Goal: Task Accomplishment & Management: Manage account settings

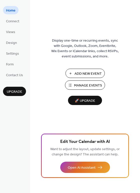
click at [82, 85] on span "Manage Events" at bounding box center [88, 85] width 28 height 5
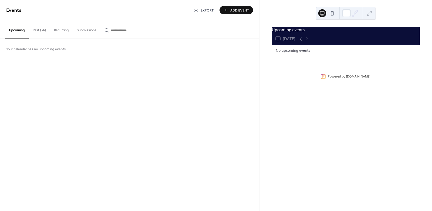
click at [37, 28] on button "Past (36)" at bounding box center [39, 29] width 21 height 18
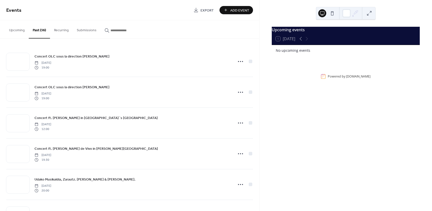
click at [316, 86] on div "Upcoming events 1 Today No upcoming events Powered by EventsCalendar.co" at bounding box center [346, 105] width 173 height 211
click at [300, 40] on icon at bounding box center [301, 39] width 6 height 6
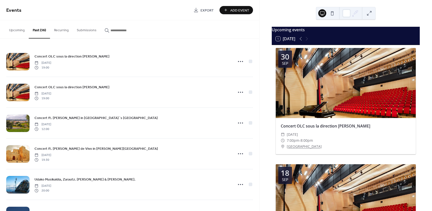
click at [287, 42] on button "1 Today" at bounding box center [285, 38] width 23 height 7
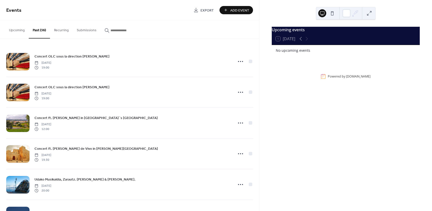
click at [287, 41] on div "1 Today" at bounding box center [286, 39] width 20 height 5
click at [302, 42] on icon at bounding box center [301, 39] width 6 height 6
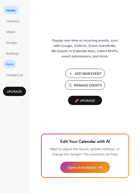
click at [16, 64] on link "Form" at bounding box center [10, 64] width 14 height 8
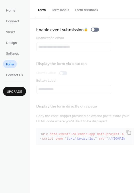
click at [62, 12] on button "Form labels" at bounding box center [61, 9] width 24 height 18
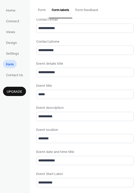
scroll to position [1, 0]
click at [16, 51] on span "Settings" at bounding box center [12, 53] width 13 height 5
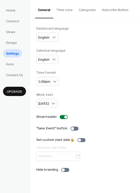
click at [65, 12] on button "Time zone" at bounding box center [64, 9] width 23 height 18
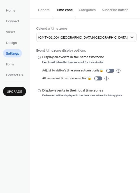
click at [81, 12] on button "Categories" at bounding box center [87, 9] width 23 height 18
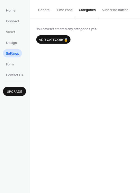
click at [110, 12] on button "Subscribe Button" at bounding box center [115, 9] width 33 height 18
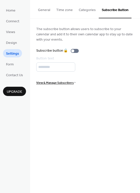
click at [91, 12] on button "Categories" at bounding box center [87, 9] width 23 height 18
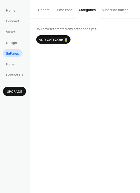
click at [72, 12] on button "Time zone" at bounding box center [64, 9] width 23 height 18
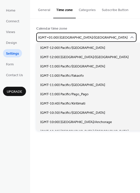
click at [62, 39] on span "(GMT+01:00) [GEOGRAPHIC_DATA]/[GEOGRAPHIC_DATA]" at bounding box center [82, 37] width 89 height 7
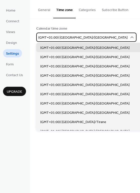
click at [62, 39] on span "(GMT+01:00) [GEOGRAPHIC_DATA]/[GEOGRAPHIC_DATA]" at bounding box center [82, 37] width 89 height 7
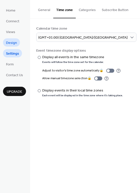
click at [14, 40] on span "Design" at bounding box center [11, 42] width 11 height 5
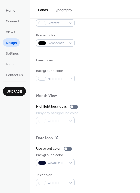
scroll to position [214, 0]
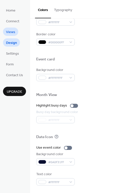
click at [9, 30] on span "Views" at bounding box center [10, 32] width 9 height 5
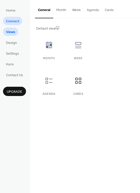
click at [10, 24] on span "Connect" at bounding box center [12, 21] width 13 height 5
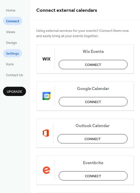
click at [15, 51] on span "Settings" at bounding box center [12, 53] width 13 height 5
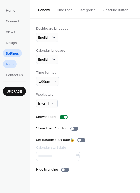
click at [12, 62] on span "Form" at bounding box center [10, 64] width 8 height 5
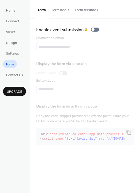
click at [61, 11] on button "Form labels" at bounding box center [61, 9] width 24 height 18
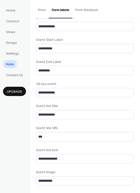
scroll to position [1, 0]
click at [76, 10] on button "Form feedback" at bounding box center [86, 9] width 29 height 18
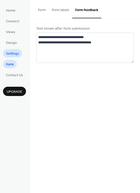
click at [17, 54] on span "Settings" at bounding box center [12, 53] width 13 height 5
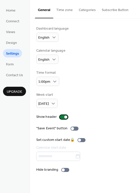
click at [64, 116] on div at bounding box center [65, 116] width 3 height 3
click at [47, 60] on span "English" at bounding box center [43, 59] width 11 height 7
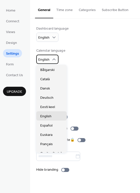
click at [47, 60] on span "English" at bounding box center [43, 59] width 11 height 7
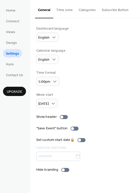
click at [66, 11] on button "Time zone" at bounding box center [64, 9] width 23 height 18
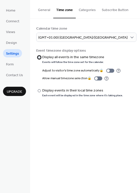
click at [39, 58] on div at bounding box center [39, 57] width 3 height 3
click at [42, 92] on label "​ Display events in their local time zones Each event will be displayed in the …" at bounding box center [79, 92] width 87 height 9
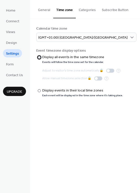
click at [40, 58] on div at bounding box center [39, 57] width 3 height 3
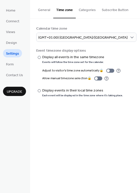
click at [88, 14] on button "Categories" at bounding box center [87, 9] width 23 height 18
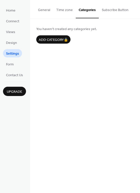
click at [109, 12] on button "Subscribe Button" at bounding box center [115, 9] width 33 height 18
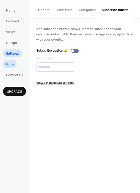
click at [12, 64] on span "Form" at bounding box center [10, 64] width 8 height 5
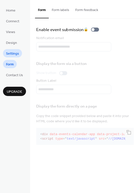
click at [13, 51] on span "Settings" at bounding box center [12, 53] width 13 height 5
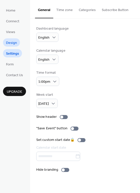
click at [14, 41] on span "Design" at bounding box center [11, 42] width 11 height 5
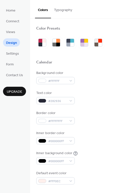
click at [65, 11] on button "Typography" at bounding box center [63, 9] width 24 height 18
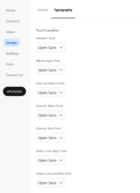
scroll to position [30, 0]
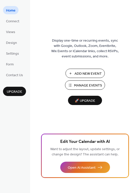
click at [98, 85] on span "Manage Events" at bounding box center [88, 85] width 28 height 5
click at [12, 30] on span "Views" at bounding box center [10, 32] width 9 height 5
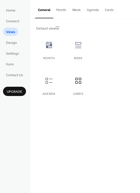
click at [99, 15] on button "Agenda" at bounding box center [93, 9] width 18 height 18
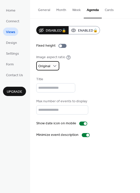
click at [46, 67] on span "Original" at bounding box center [44, 66] width 12 height 7
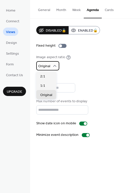
click at [46, 67] on span "Original" at bounding box center [44, 66] width 12 height 7
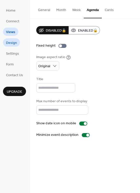
click at [14, 41] on span "Design" at bounding box center [11, 42] width 11 height 5
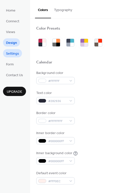
click at [17, 55] on span "Settings" at bounding box center [12, 53] width 13 height 5
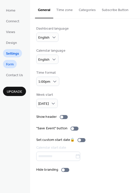
click at [15, 62] on link "Form" at bounding box center [10, 64] width 14 height 8
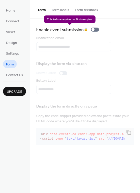
click at [80, 30] on div "Enable event submission 🔒" at bounding box center [68, 29] width 65 height 7
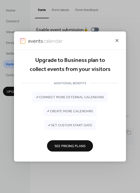
click at [116, 39] on icon at bounding box center [117, 41] width 6 height 6
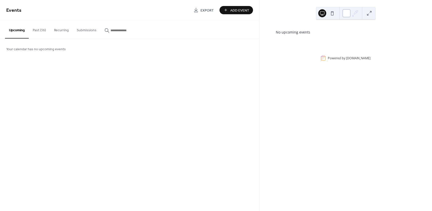
click at [348, 16] on div at bounding box center [347, 13] width 8 height 8
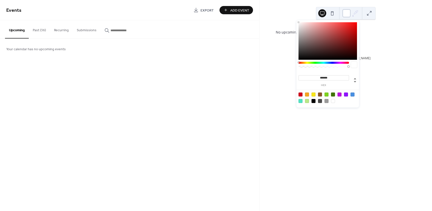
click at [348, 16] on div at bounding box center [347, 13] width 8 height 8
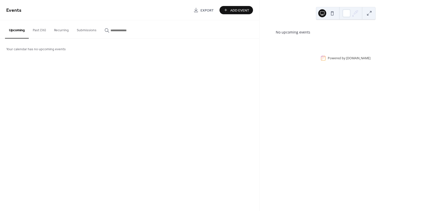
click at [44, 29] on button "Past (36)" at bounding box center [39, 29] width 21 height 18
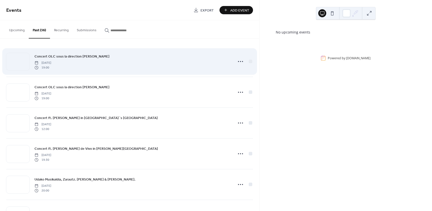
click at [51, 66] on span "19:00" at bounding box center [43, 67] width 17 height 5
click at [242, 62] on icon at bounding box center [241, 62] width 8 height 8
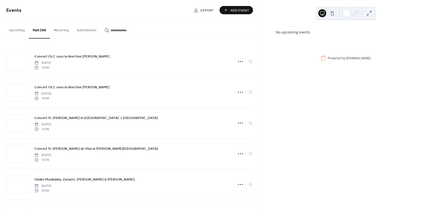
click at [16, 31] on button "Upcoming" at bounding box center [17, 29] width 24 height 18
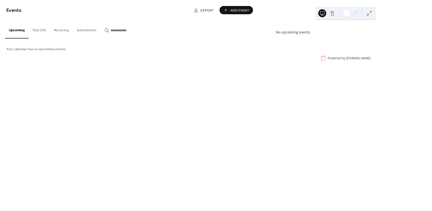
click at [14, 31] on button "Upcoming" at bounding box center [17, 29] width 24 height 18
click at [116, 64] on div "Events Export Add Event Upcoming Past (36) Recurring Submissions Your calendar …" at bounding box center [129, 105] width 259 height 211
click at [40, 29] on button "Past (36)" at bounding box center [39, 29] width 21 height 18
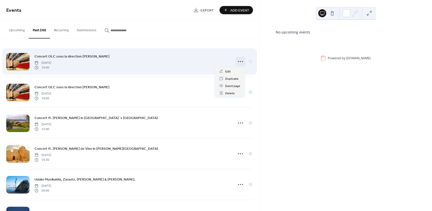
click at [240, 60] on icon at bounding box center [241, 62] width 8 height 8
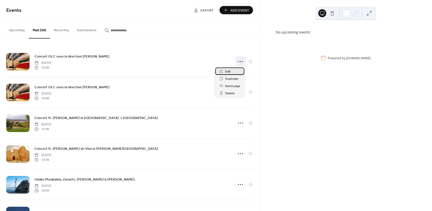
click at [233, 70] on div "Edit" at bounding box center [229, 71] width 29 height 7
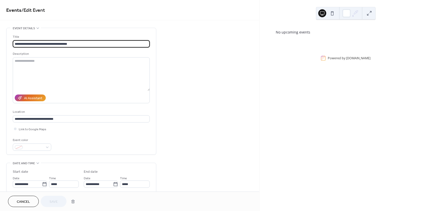
click at [322, 59] on rect at bounding box center [323, 58] width 5 height 5
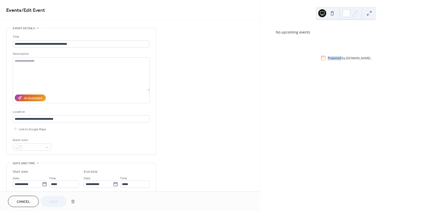
click at [322, 59] on rect at bounding box center [323, 58] width 5 height 5
click at [209, 98] on div "**********" at bounding box center [129, 181] width 259 height 306
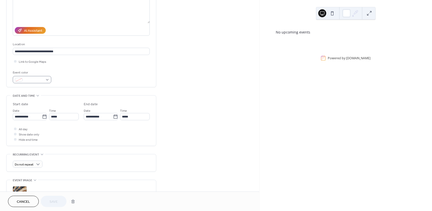
scroll to position [75, 0]
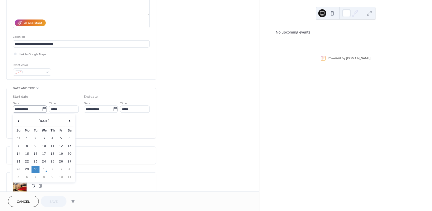
click at [44, 110] on icon at bounding box center [44, 109] width 5 height 5
click at [42, 110] on input "**********" at bounding box center [27, 109] width 29 height 7
click at [45, 119] on th "September 2025" at bounding box center [44, 121] width 42 height 11
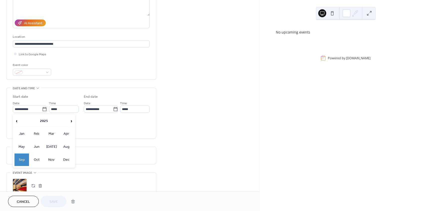
click at [45, 119] on th "2025" at bounding box center [44, 121] width 49 height 11
click at [127, 137] on div "**********" at bounding box center [81, 113] width 137 height 50
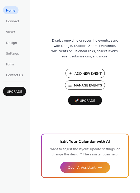
click at [9, 10] on span "Home" at bounding box center [11, 10] width 10 height 5
click at [79, 88] on span "Manage Events" at bounding box center [88, 85] width 28 height 5
click at [11, 31] on span "Views" at bounding box center [10, 32] width 9 height 5
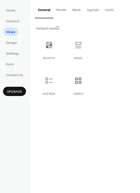
click at [109, 10] on button "Cards" at bounding box center [109, 9] width 15 height 18
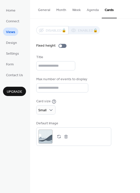
click at [88, 10] on button "Agenda" at bounding box center [93, 9] width 18 height 18
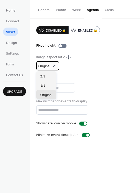
click at [45, 67] on span "Original" at bounding box center [44, 66] width 12 height 7
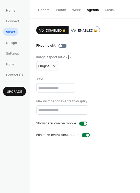
click at [74, 12] on button "Week" at bounding box center [76, 9] width 15 height 18
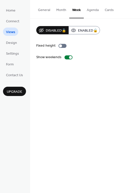
click at [64, 10] on button "Month" at bounding box center [61, 9] width 16 height 18
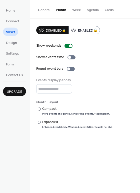
click at [46, 11] on button "General" at bounding box center [44, 9] width 18 height 18
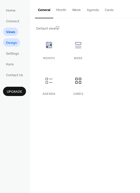
click at [10, 46] on link "Design" at bounding box center [11, 42] width 17 height 8
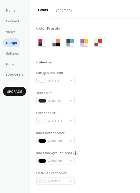
click at [56, 10] on button "Typography" at bounding box center [63, 9] width 24 height 18
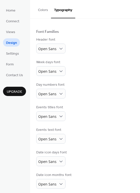
scroll to position [30, 0]
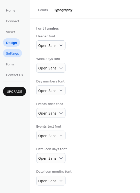
click at [12, 55] on span "Settings" at bounding box center [12, 53] width 13 height 5
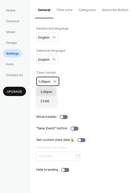
click at [55, 80] on icon at bounding box center [54, 81] width 5 height 5
click at [54, 80] on icon at bounding box center [54, 81] width 3 height 2
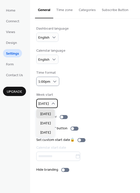
click at [52, 103] on icon at bounding box center [53, 103] width 5 height 5
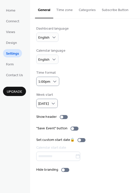
click at [60, 101] on div "Week start [DATE]" at bounding box center [85, 100] width 98 height 16
click at [63, 171] on div at bounding box center [63, 169] width 3 height 3
click at [69, 9] on button "Time zone" at bounding box center [64, 9] width 23 height 18
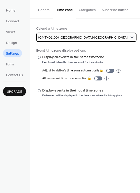
click at [60, 40] on span "(GMT+01:00) [GEOGRAPHIC_DATA]/[GEOGRAPHIC_DATA]" at bounding box center [82, 37] width 89 height 7
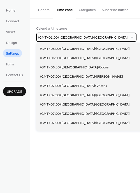
scroll to position [1607, 0]
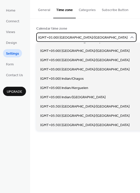
click at [130, 37] on icon at bounding box center [132, 37] width 5 height 5
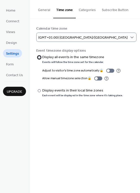
click at [67, 60] on div "Events will follow the time zone set for the calendar." at bounding box center [73, 62] width 63 height 4
click at [39, 55] on div "​" at bounding box center [38, 57] width 5 height 5
click at [39, 91] on div at bounding box center [39, 90] width 3 height 3
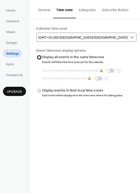
click at [39, 56] on div at bounding box center [39, 57] width 3 height 3
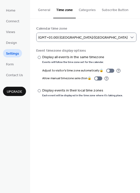
click at [87, 12] on button "Categories" at bounding box center [87, 9] width 23 height 18
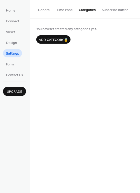
click at [112, 8] on button "Subscribe Button" at bounding box center [115, 9] width 33 height 18
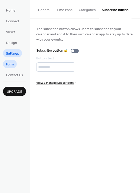
click at [10, 63] on span "Form" at bounding box center [10, 64] width 8 height 5
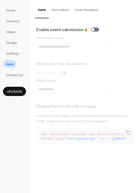
click at [60, 46] on div "Notification email" at bounding box center [85, 44] width 98 height 16
click at [66, 9] on button "Form labels" at bounding box center [61, 9] width 24 height 18
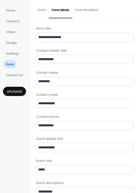
click at [44, 29] on div "Form title" at bounding box center [84, 28] width 97 height 5
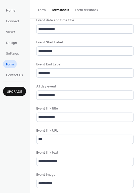
scroll to position [209, 0]
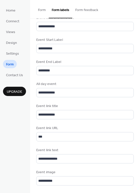
click at [84, 11] on button "Form feedback" at bounding box center [86, 9] width 29 height 18
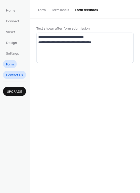
click at [13, 75] on span "Contact Us" at bounding box center [14, 75] width 17 height 5
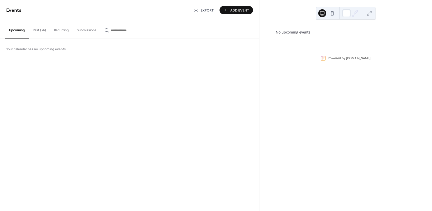
click at [34, 32] on button "Past (36)" at bounding box center [39, 29] width 21 height 18
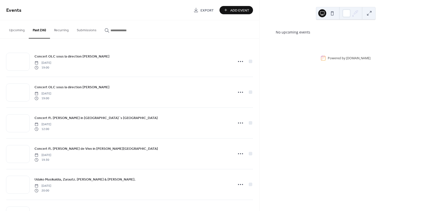
click at [25, 29] on button "Upcoming" at bounding box center [17, 29] width 24 height 18
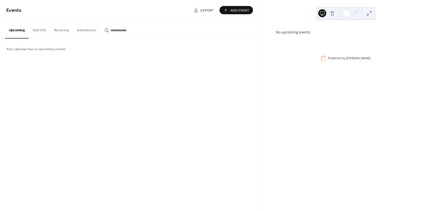
drag, startPoint x: 25, startPoint y: 29, endPoint x: 22, endPoint y: 29, distance: 2.5
click at [22, 29] on button "Upcoming" at bounding box center [17, 29] width 24 height 18
click at [59, 29] on button "Recurring" at bounding box center [61, 29] width 23 height 18
click at [79, 29] on button "Submissions" at bounding box center [87, 29] width 28 height 18
click at [123, 29] on input "button" at bounding box center [126, 30] width 30 height 5
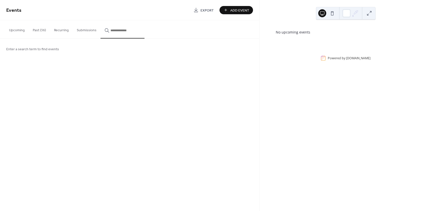
click at [37, 30] on button "Past (36)" at bounding box center [39, 29] width 21 height 18
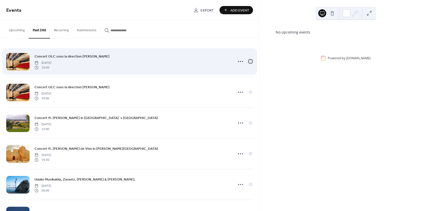
click at [249, 61] on div at bounding box center [251, 62] width 4 height 4
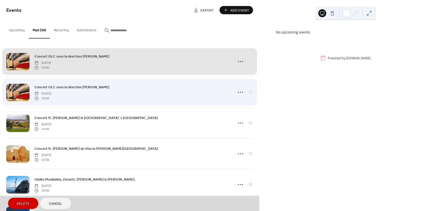
click at [249, 93] on div "Concert OLC sous la direction Franck Ollu Thursday, September 18, 2025 19:00" at bounding box center [129, 92] width 247 height 31
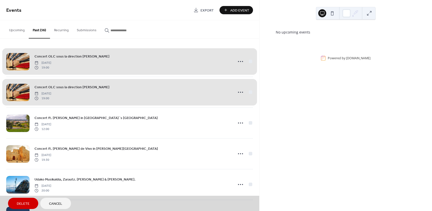
click at [248, 94] on div "Concert OLC sous la direction Franck Ollu Thursday, September 18, 2025 19:00" at bounding box center [129, 92] width 247 height 31
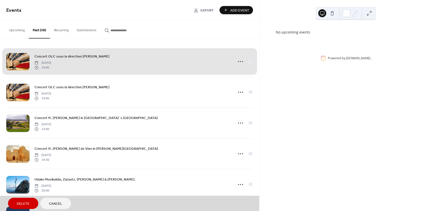
click at [250, 62] on div "Concert OLC sous la direction Simon Proust Tuesday, September 30, 2025 19:00" at bounding box center [129, 61] width 247 height 31
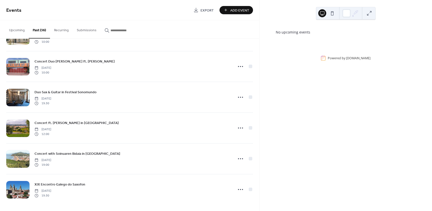
scroll to position [950, 0]
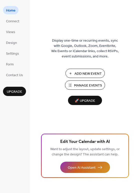
click at [78, 166] on span "Open AI Assistant" at bounding box center [82, 167] width 28 height 5
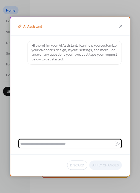
click at [66, 144] on textarea at bounding box center [66, 143] width 97 height 9
type textarea "**********"
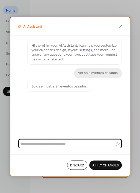
click at [100, 166] on span "Apply Changes" at bounding box center [105, 165] width 27 height 5
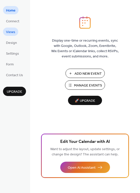
click at [13, 34] on span "Views" at bounding box center [10, 32] width 9 height 5
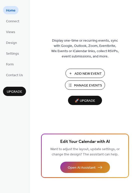
click at [79, 166] on span "Open AI Assistant" at bounding box center [82, 167] width 28 height 5
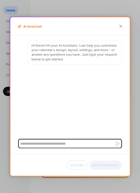
click at [74, 144] on textarea at bounding box center [66, 143] width 97 height 9
type textarea "**********"
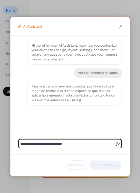
type textarea "**********"
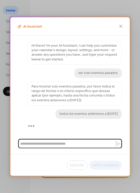
scroll to position [11, 0]
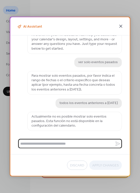
click at [122, 27] on icon at bounding box center [121, 26] width 6 height 6
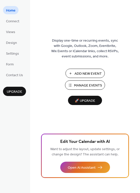
click at [68, 86] on button "Manage Events" at bounding box center [85, 84] width 40 height 9
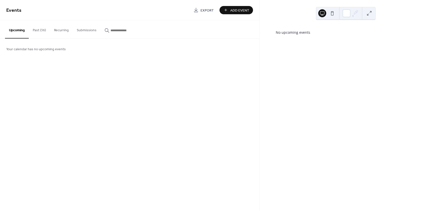
click at [36, 31] on button "Past (36)" at bounding box center [39, 29] width 21 height 18
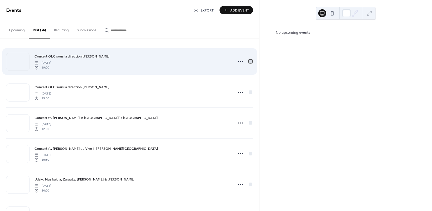
click at [249, 61] on div at bounding box center [251, 62] width 4 height 4
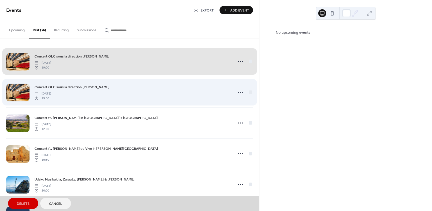
click at [249, 92] on div "Concert OLC sous la direction Franck Ollu Thursday, September 18, 2025 19:00" at bounding box center [129, 92] width 247 height 31
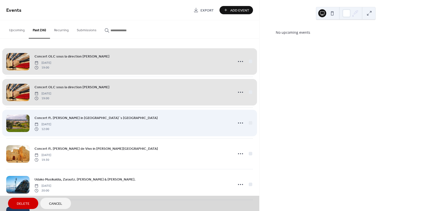
click at [251, 122] on div "Concert ft. Yume Takasaki in Bilbao´s Cementery Chapel Sunday, September 7, 202…" at bounding box center [129, 123] width 247 height 31
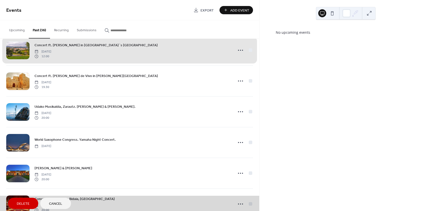
scroll to position [75, 0]
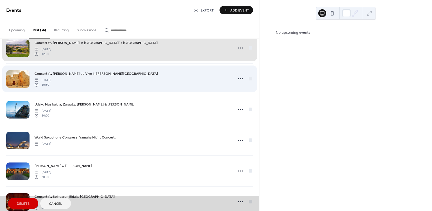
click at [249, 78] on div "Concert ft. Simone de Vivo in Sannicandro di Bari Saturday, August 30, 2025 19:…" at bounding box center [129, 78] width 247 height 31
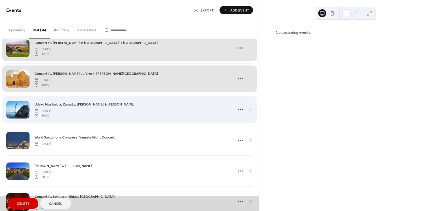
click at [249, 109] on div "Udako Musikaldia, Zarautz. Iñaki Bermúdez & Remi Briffault. Friday, August 1, 2…" at bounding box center [129, 109] width 247 height 31
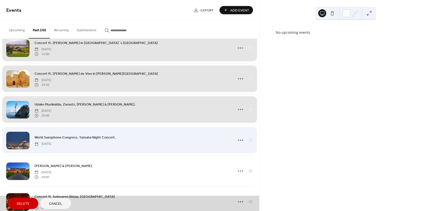
click at [250, 139] on div "World Saxophone Congress. Yamaha Night Concert. Saturday, July 26, 2025" at bounding box center [129, 140] width 247 height 31
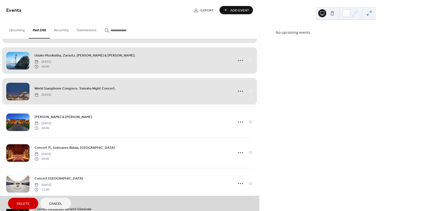
scroll to position [125, 0]
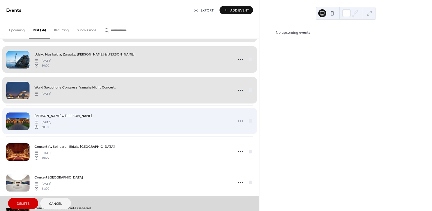
click at [250, 122] on div "Iñaki Bermúdez & Yume Takasaki Friday, June 20, 2025 20:00" at bounding box center [129, 121] width 247 height 31
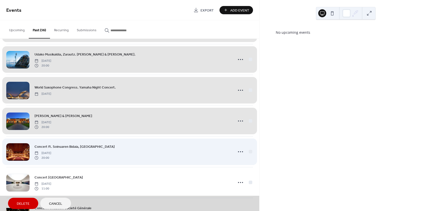
drag, startPoint x: 250, startPoint y: 152, endPoint x: 249, endPoint y: 161, distance: 9.6
click at [250, 153] on div "Concert ft. Soinuaren Bidaia, BOS Monday, May 5, 2025 20:00" at bounding box center [129, 151] width 247 height 31
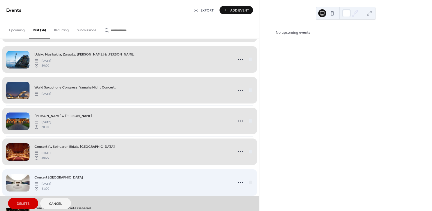
click at [250, 183] on div "Concert Musée de L´Orangerie Sunday, April 6, 2025 11:00" at bounding box center [129, 182] width 247 height 31
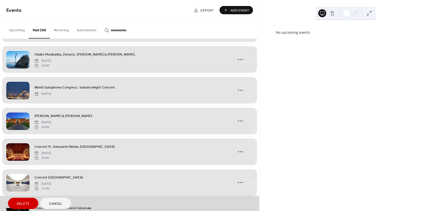
scroll to position [225, 0]
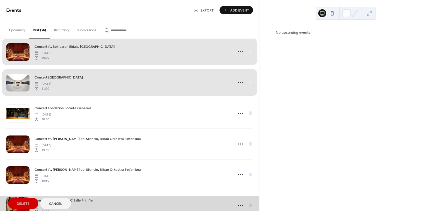
click at [238, 83] on div "Concert Musée de L´Orangerie Sunday, April 6, 2025 11:00" at bounding box center [129, 82] width 247 height 31
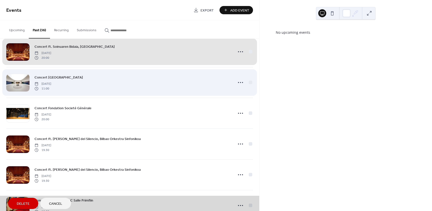
click at [238, 83] on div "Concert Musée de L´Orangerie Sunday, April 6, 2025 11:00" at bounding box center [129, 82] width 247 height 31
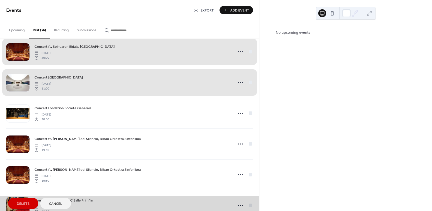
click at [238, 83] on div "Concert Musée de L´Orangerie Sunday, April 6, 2025 11:00" at bounding box center [129, 82] width 247 height 31
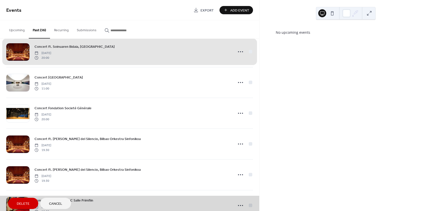
click at [231, 52] on div "Concert ft. Soinuaren Bidaia, BOS Monday, May 5, 2025 20:00" at bounding box center [129, 51] width 247 height 31
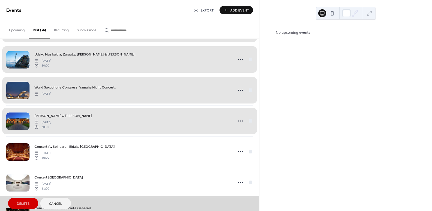
scroll to position [0, 0]
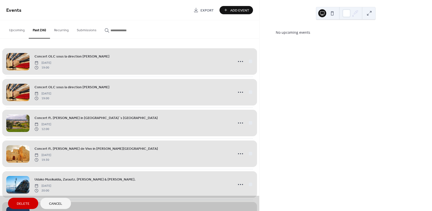
click at [221, 65] on div "Concert OLC sous la direction Simon Proust Tuesday, September 30, 2025 19:00" at bounding box center [129, 61] width 247 height 31
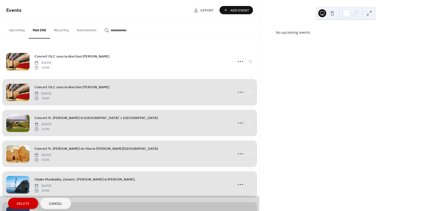
click at [222, 94] on div "Concert OLC sous la direction Franck Ollu Thursday, September 18, 2025 19:00" at bounding box center [129, 92] width 247 height 31
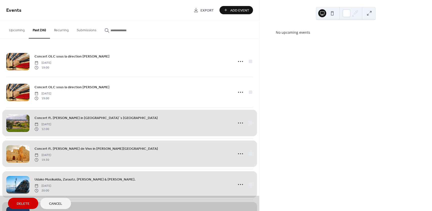
click at [224, 116] on div "Concert ft. Yume Takasaki in Bilbao´s Cementery Chapel Sunday, September 7, 202…" at bounding box center [129, 123] width 247 height 31
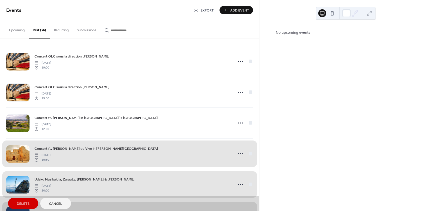
drag, startPoint x: 223, startPoint y: 153, endPoint x: 222, endPoint y: 174, distance: 20.3
click at [223, 154] on div "Concert ft. Simone de Vivo in Sannicandro di Bari Saturday, August 30, 2025 19:…" at bounding box center [129, 153] width 247 height 31
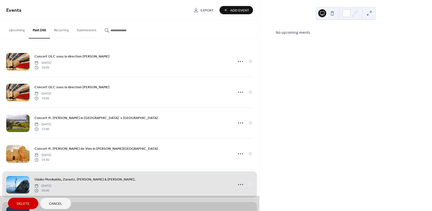
click at [222, 181] on div "Udako Musikaldia, Zarautz. Iñaki Bermúdez & Remi Briffault. Friday, August 1, 2…" at bounding box center [129, 184] width 247 height 31
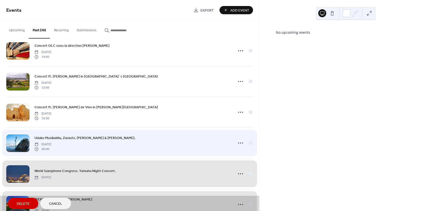
scroll to position [100, 0]
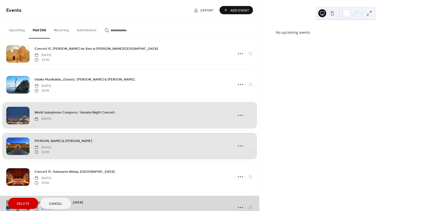
click at [219, 120] on div "World Saxophone Congress. Yamaha Night Concert. Saturday, July 26, 2025" at bounding box center [129, 115] width 247 height 31
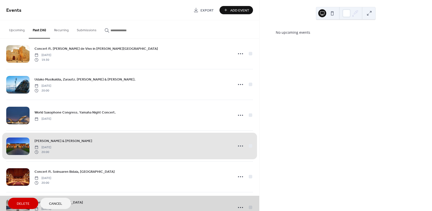
click at [219, 144] on div "Iñaki Bermúdez & Yume Takasaki Friday, June 20, 2025 20:00" at bounding box center [129, 146] width 247 height 31
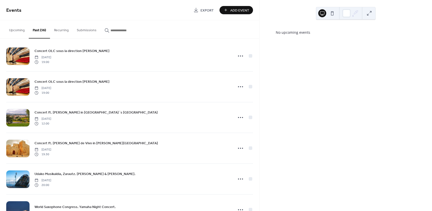
scroll to position [0, 0]
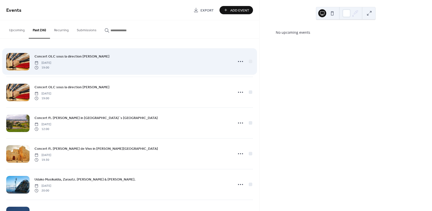
click at [51, 61] on span "Tuesday, September 30, 2025" at bounding box center [43, 63] width 17 height 5
click at [45, 65] on span "19:00" at bounding box center [43, 67] width 17 height 5
click at [240, 63] on icon at bounding box center [241, 62] width 8 height 8
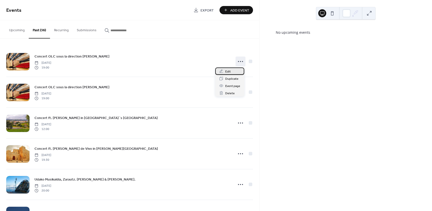
click at [237, 74] on div "Edit" at bounding box center [229, 71] width 29 height 7
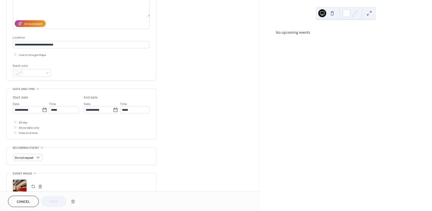
scroll to position [75, 0]
click at [31, 133] on span "Hide end time" at bounding box center [28, 132] width 19 height 5
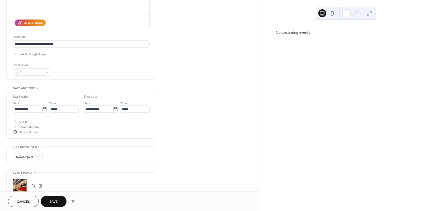
click at [31, 133] on span "Hide end time" at bounding box center [28, 132] width 19 height 5
click at [36, 87] on icon at bounding box center [38, 88] width 4 height 4
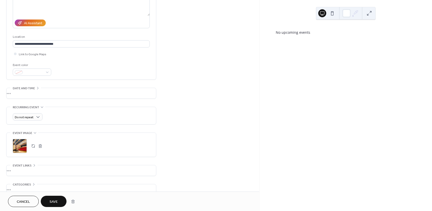
click at [36, 87] on icon at bounding box center [38, 88] width 4 height 4
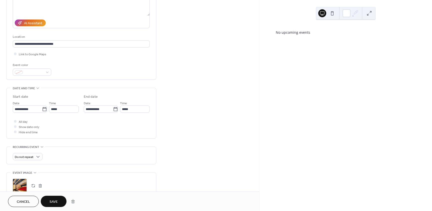
click at [36, 87] on icon at bounding box center [38, 88] width 4 height 4
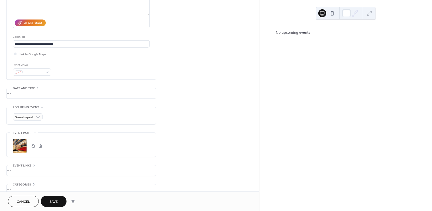
click at [36, 87] on icon at bounding box center [38, 88] width 4 height 4
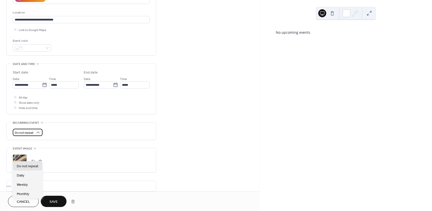
scroll to position [100, 0]
click at [38, 130] on icon at bounding box center [38, 131] width 5 height 5
click at [38, 132] on icon at bounding box center [38, 131] width 5 height 5
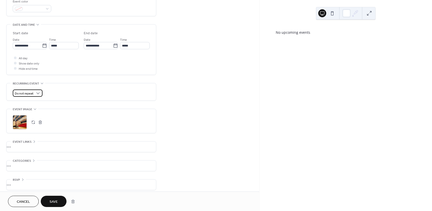
scroll to position [142, 0]
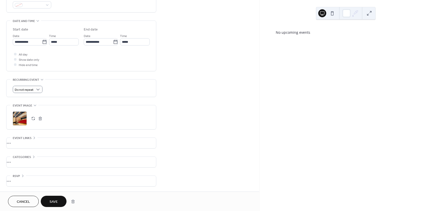
click at [18, 180] on div "•••" at bounding box center [82, 181] width 150 height 11
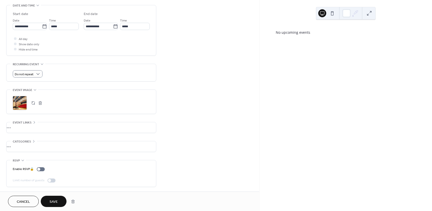
scroll to position [158, 0]
click at [18, 147] on div "•••" at bounding box center [82, 146] width 150 height 11
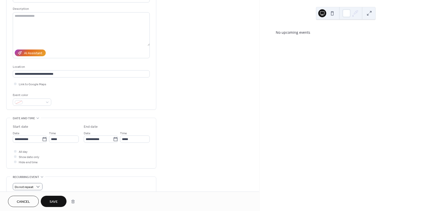
scroll to position [33, 0]
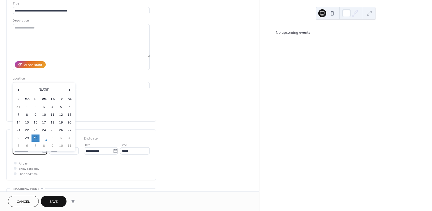
click at [34, 151] on input "**********" at bounding box center [27, 150] width 29 height 7
click at [34, 151] on div "‹ September 2025 › Su Mo Tu We Th Fr Sa 31 1 2 3 4 5 6 7 8 9 10 11 12 13 14 15 …" at bounding box center [44, 117] width 63 height 69
click at [41, 159] on div "**********" at bounding box center [81, 156] width 137 height 40
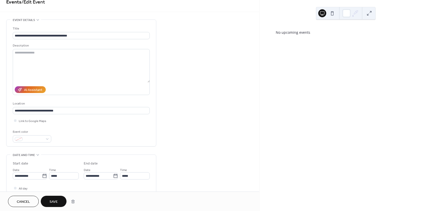
scroll to position [0, 0]
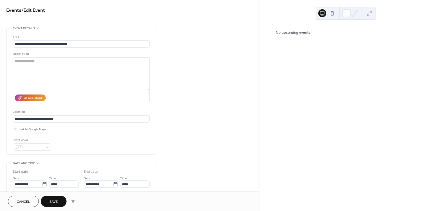
click at [217, 92] on div "**********" at bounding box center [129, 199] width 259 height 343
click at [34, 10] on span "/ Edit Event" at bounding box center [34, 11] width 24 height 10
click at [17, 197] on button "Cancel" at bounding box center [23, 201] width 31 height 11
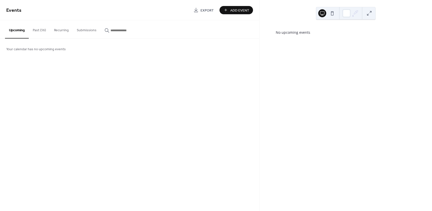
click at [55, 32] on button "Recurring" at bounding box center [61, 29] width 23 height 18
click at [34, 32] on button "Past (36)" at bounding box center [39, 29] width 21 height 18
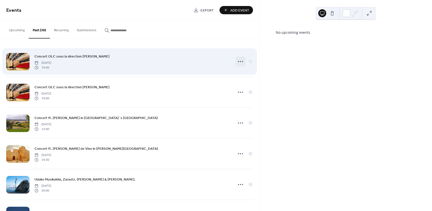
click at [237, 61] on icon at bounding box center [241, 62] width 8 height 8
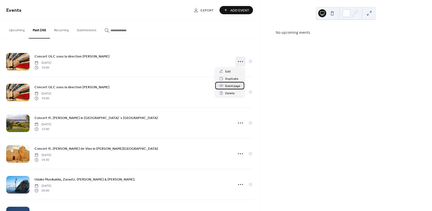
click at [221, 87] on icon at bounding box center [221, 86] width 4 height 4
click at [203, 9] on span "Export" at bounding box center [207, 10] width 13 height 5
click at [367, 13] on button at bounding box center [369, 13] width 8 height 8
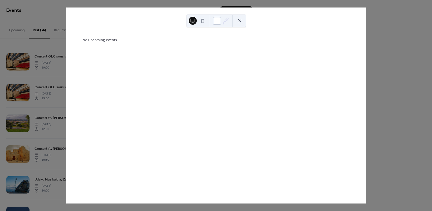
click at [215, 19] on div at bounding box center [217, 21] width 8 height 8
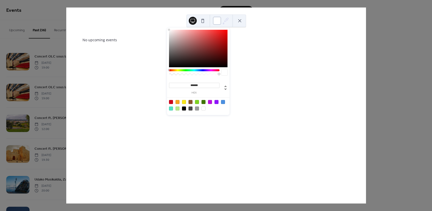
click at [215, 19] on div at bounding box center [217, 21] width 8 height 8
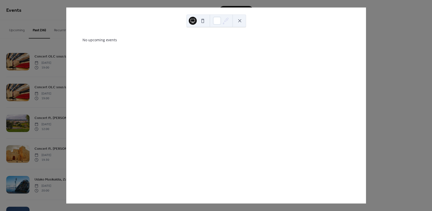
click at [202, 19] on button at bounding box center [203, 21] width 8 height 8
click at [194, 18] on button at bounding box center [193, 21] width 8 height 8
click at [244, 22] on div at bounding box center [217, 21] width 60 height 13
click at [242, 21] on button at bounding box center [240, 21] width 8 height 8
